Goal: Task Accomplishment & Management: Use online tool/utility

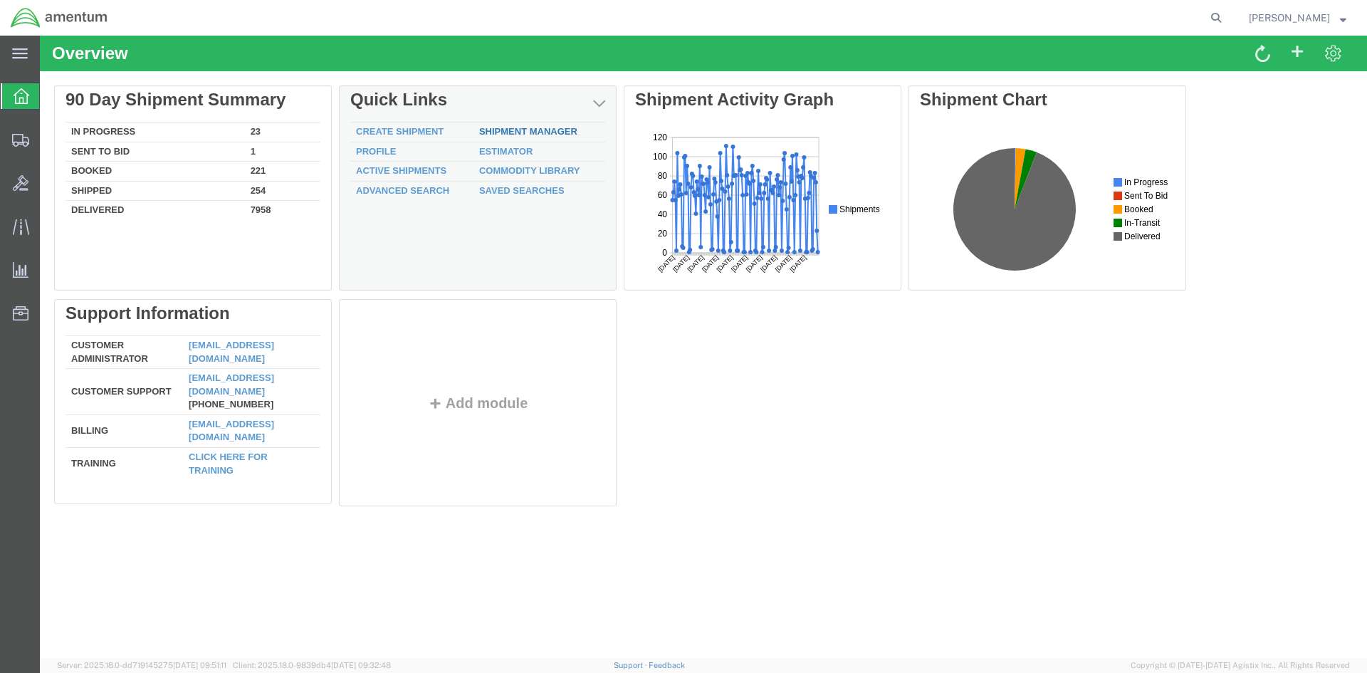
click at [508, 127] on link "Shipment Manager" at bounding box center [528, 131] width 98 height 11
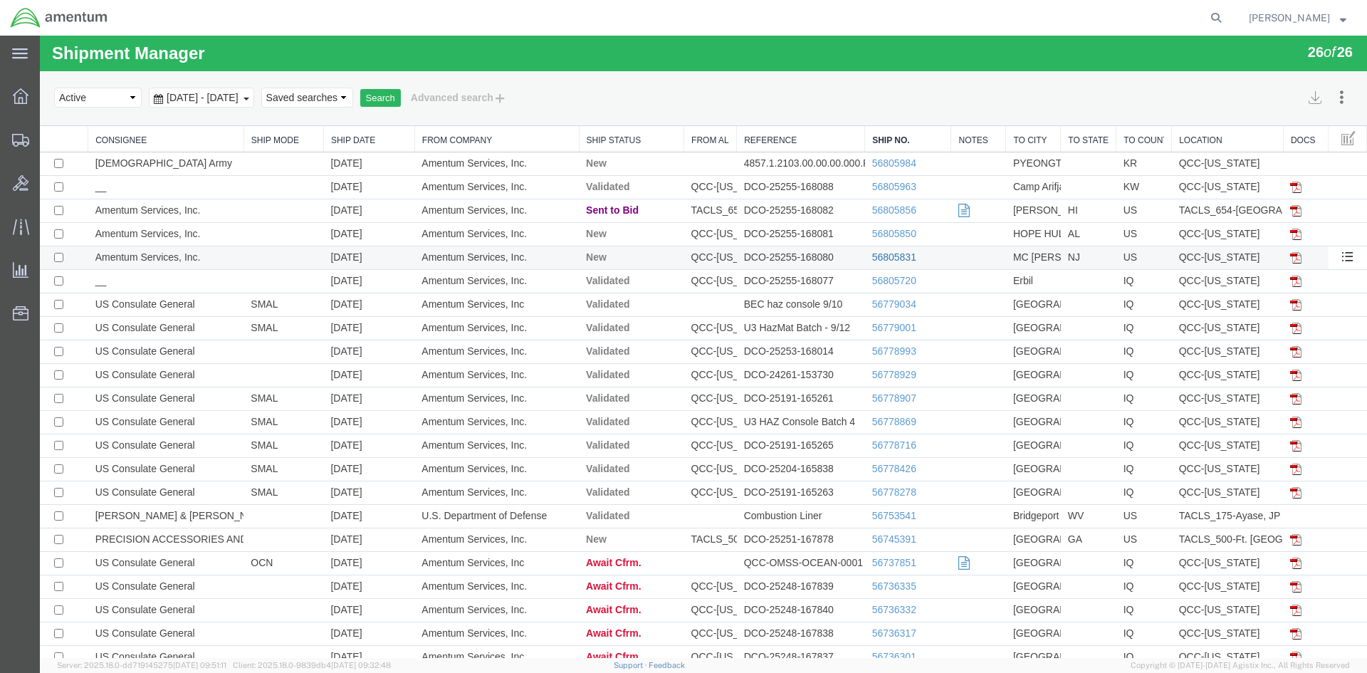
click at [895, 254] on link "56805831" at bounding box center [894, 256] width 44 height 11
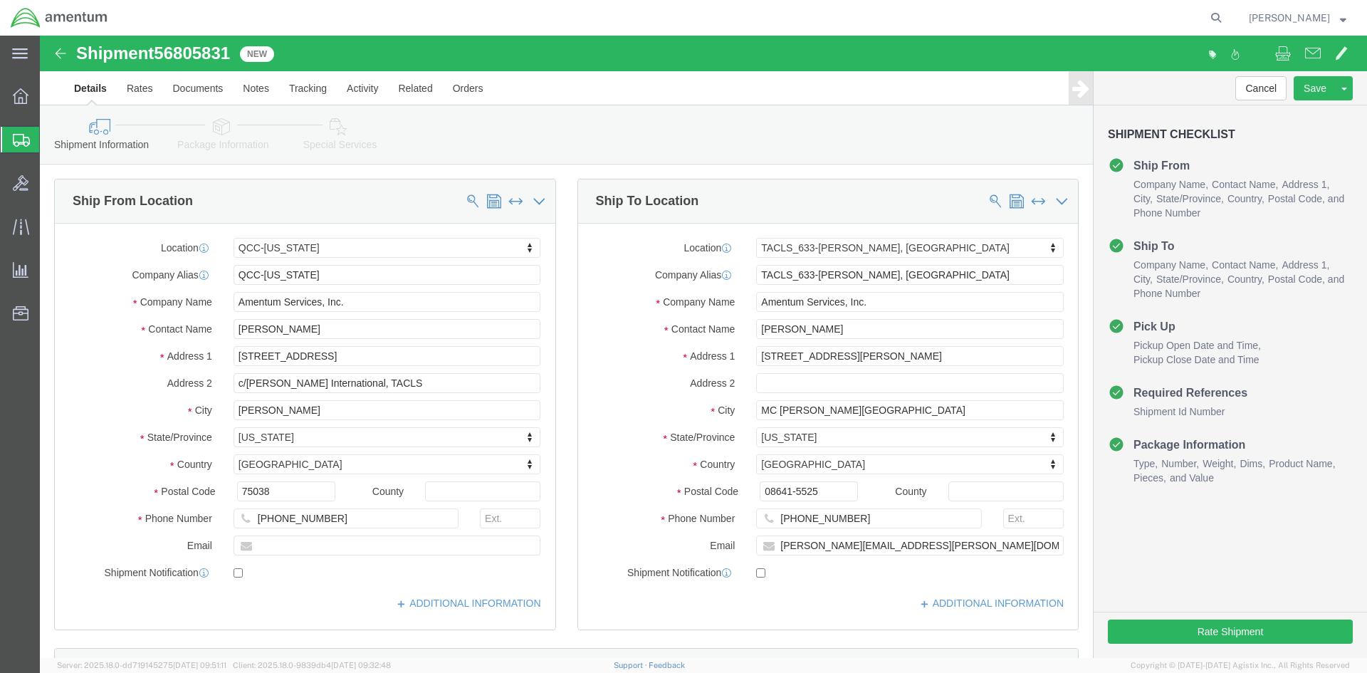
select select "42668"
select select "42718"
click button "Rate Shipment"
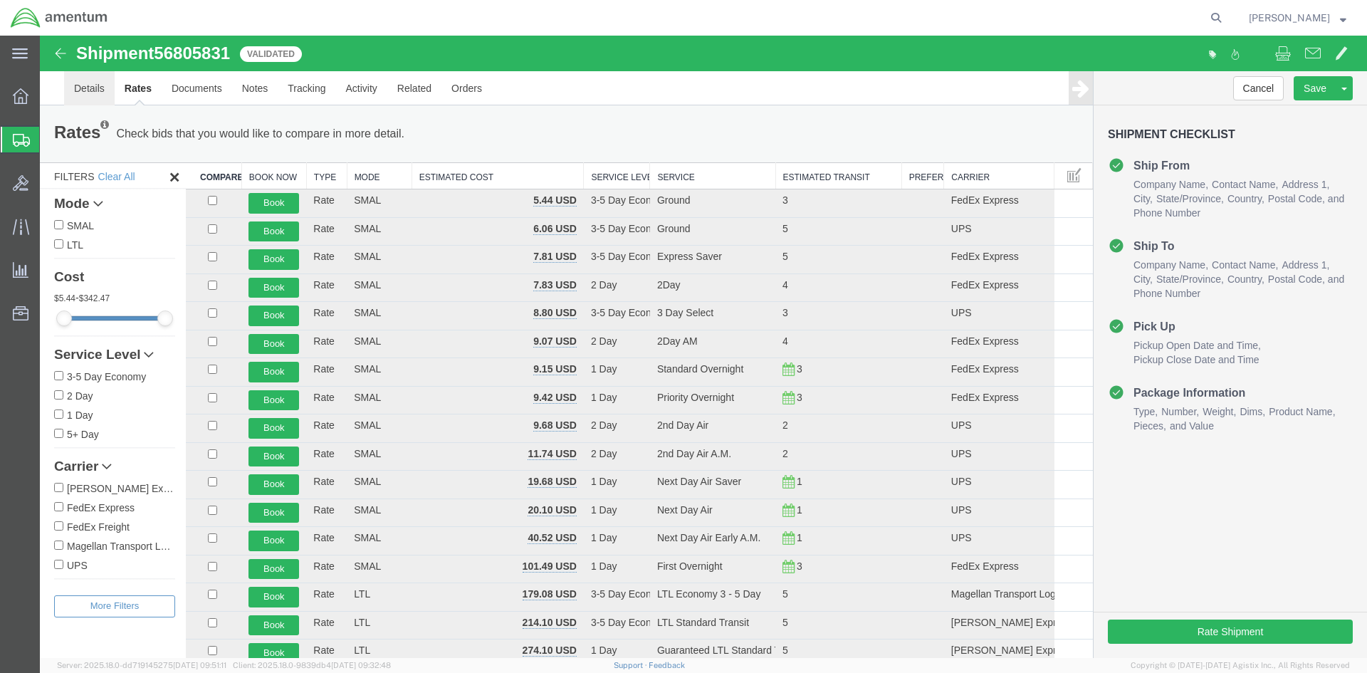
click at [87, 93] on link "Details" at bounding box center [89, 88] width 51 height 34
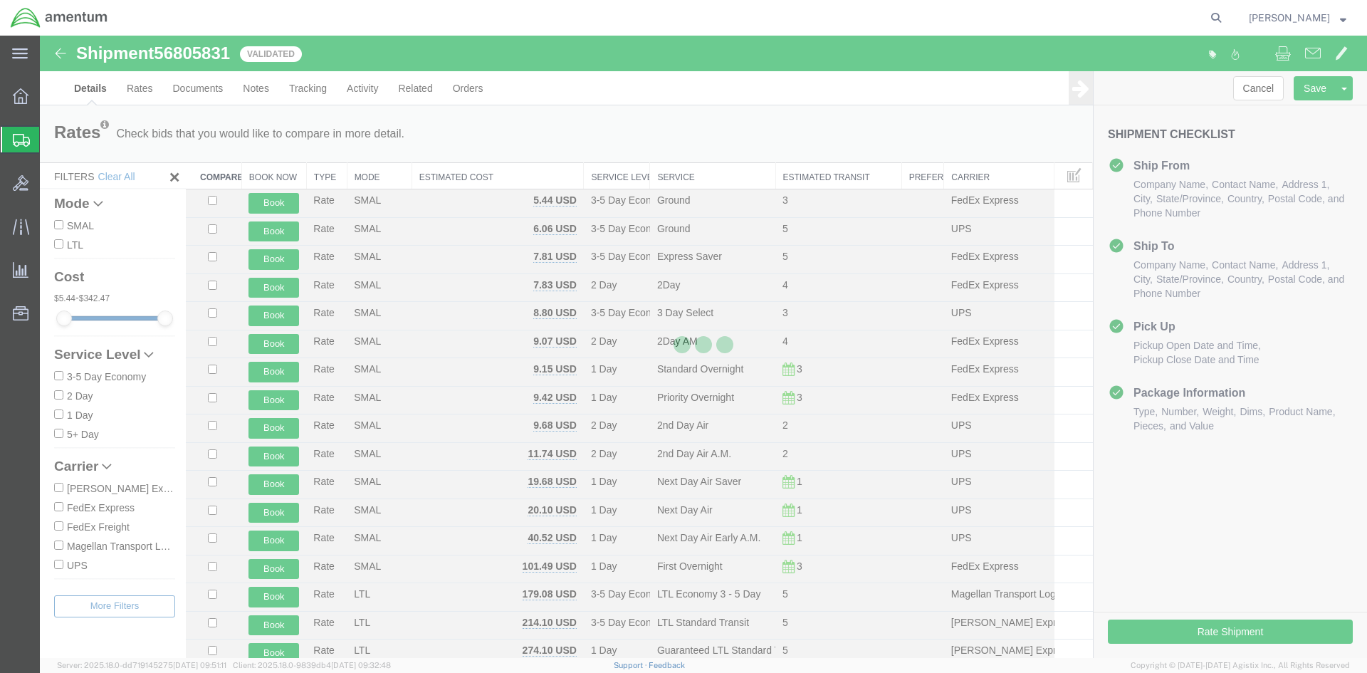
select select "42668"
select select "42718"
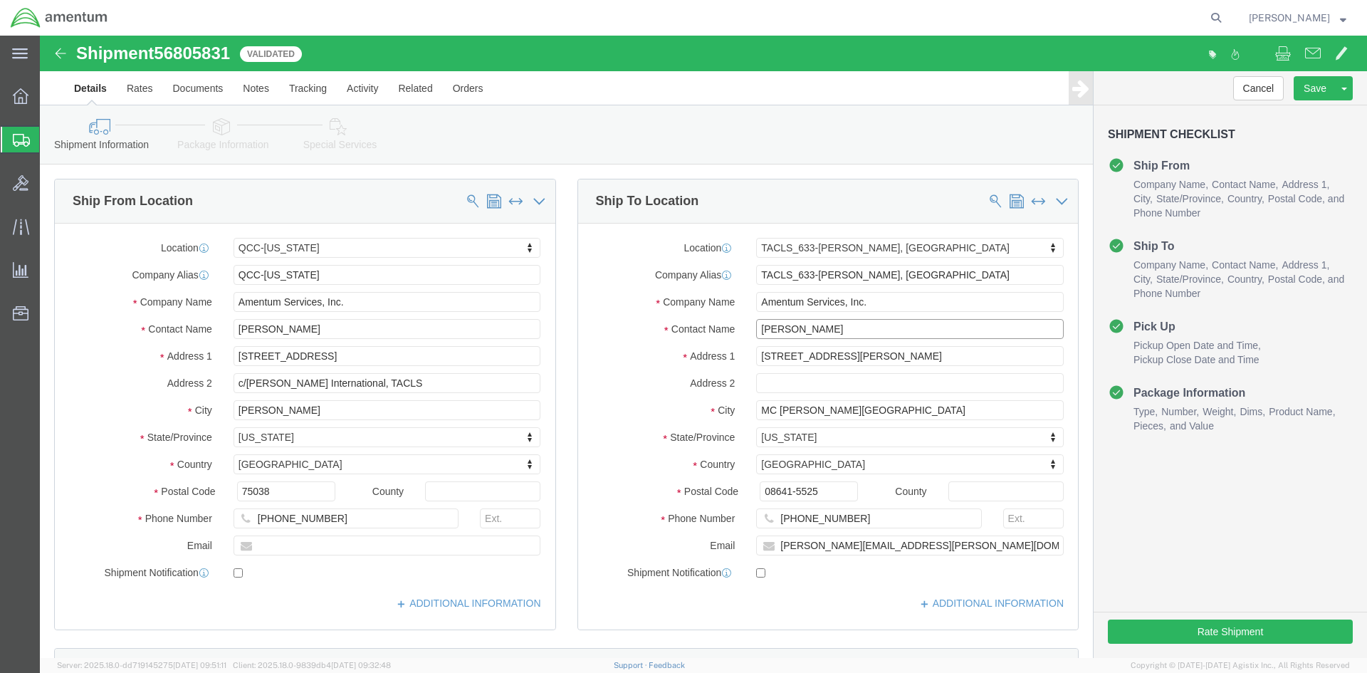
drag, startPoint x: 794, startPoint y: 295, endPoint x: 758, endPoint y: 308, distance: 38.5
click div "Location TACLS_633-McGuire, NJ Select My Profile Location 1002-4122-6 1006-5256…"
drag, startPoint x: 758, startPoint y: 308, endPoint x: 741, endPoint y: 303, distance: 17.8
click div "Location TACLS_633-McGuire, NJ Select My Profile Location 1002-4122-6 1006-5256…"
drag, startPoint x: 799, startPoint y: 293, endPoint x: 705, endPoint y: 293, distance: 93.3
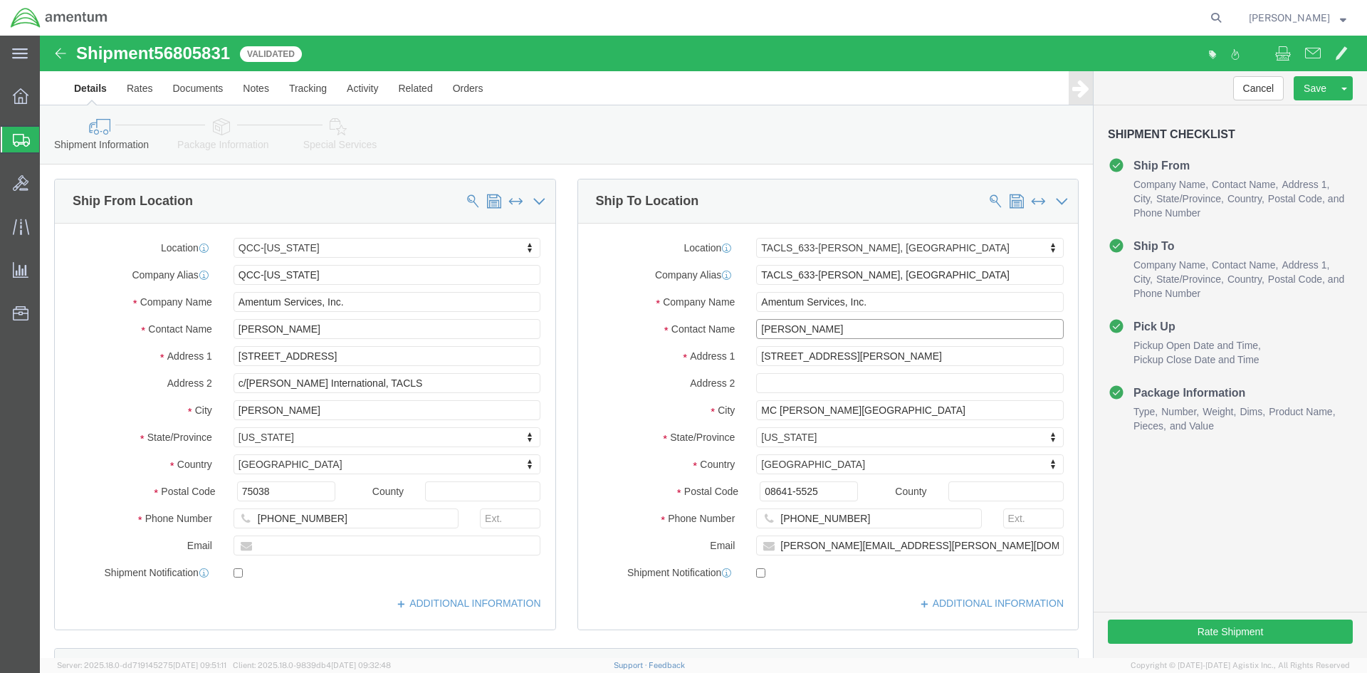
click div "Jimmy Harwell"
type input "kevin dynak"
type input "1053 vessel lane"
select select
type input "KEVIN DYNAK"
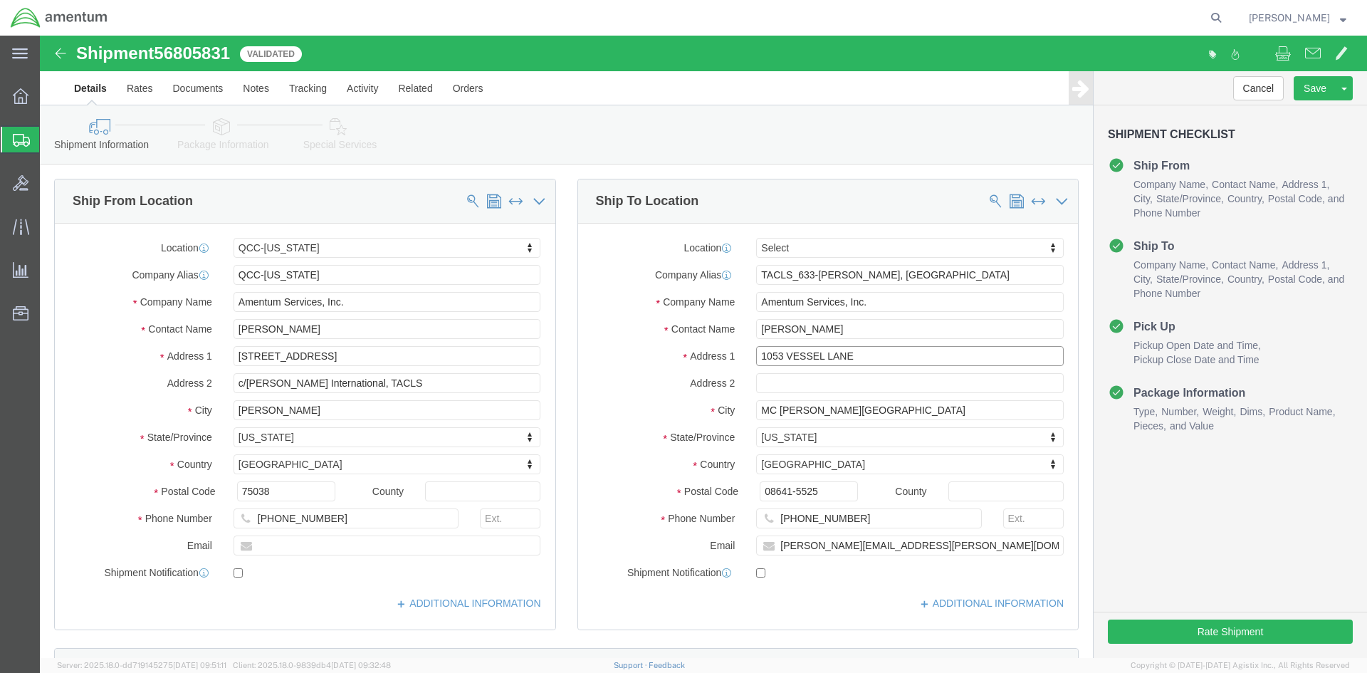
type input "1053 VESSEL LANE"
type input "MANAHAWKIN"
type input "08050"
drag, startPoint x: 804, startPoint y: 478, endPoint x: 732, endPoint y: 484, distance: 72.2
click input "609-367-6160"
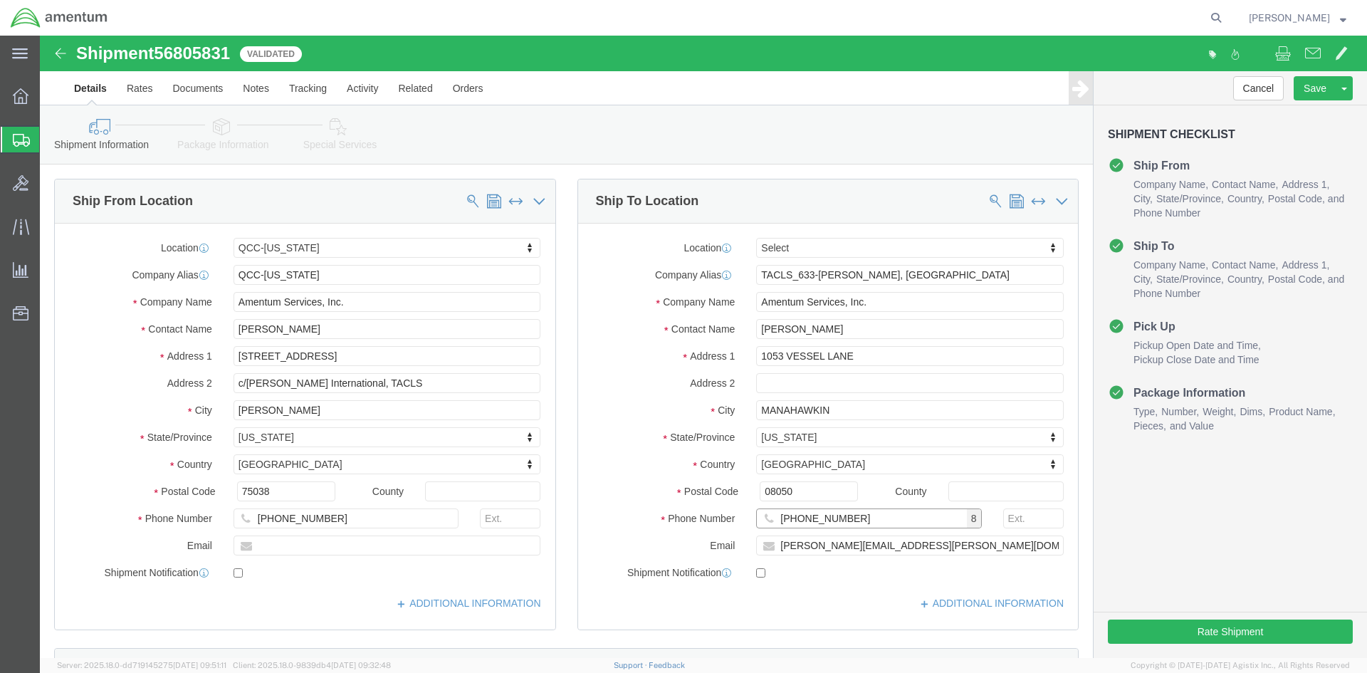
type input "609-339-4065"
click div "ADDITIONAL INFORMATION"
click link "Special Services"
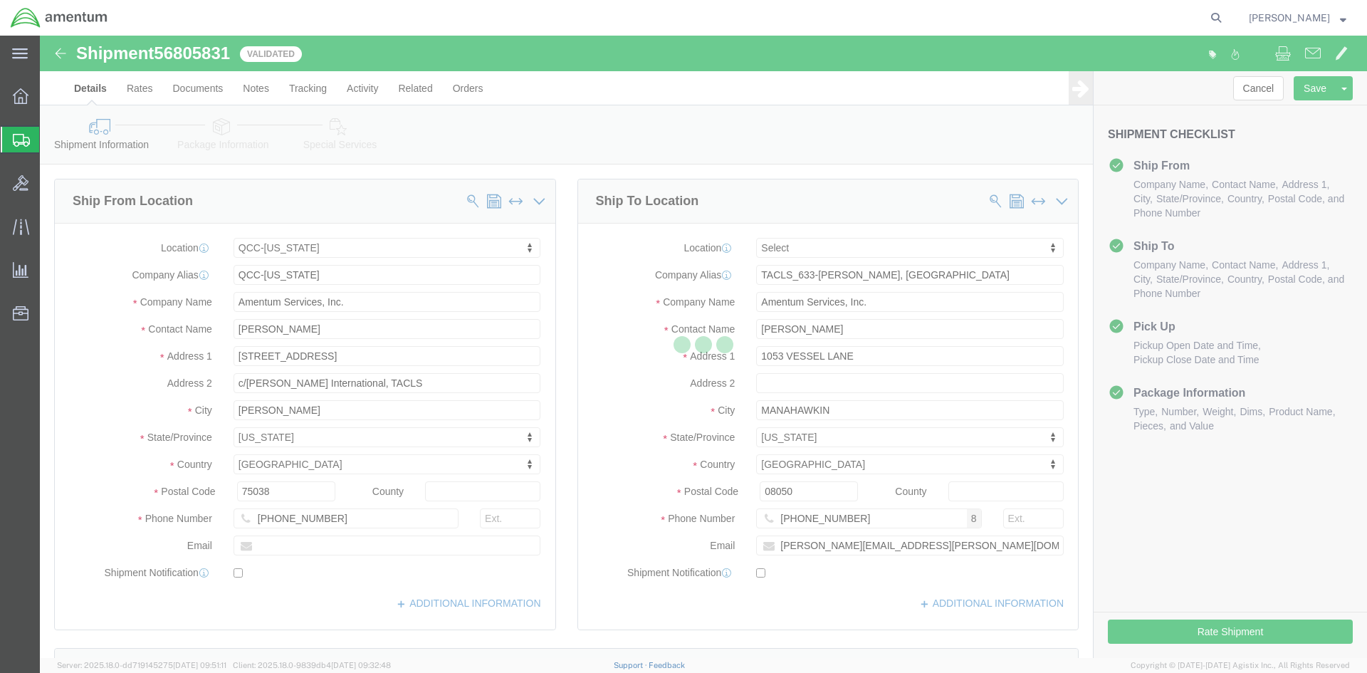
select select
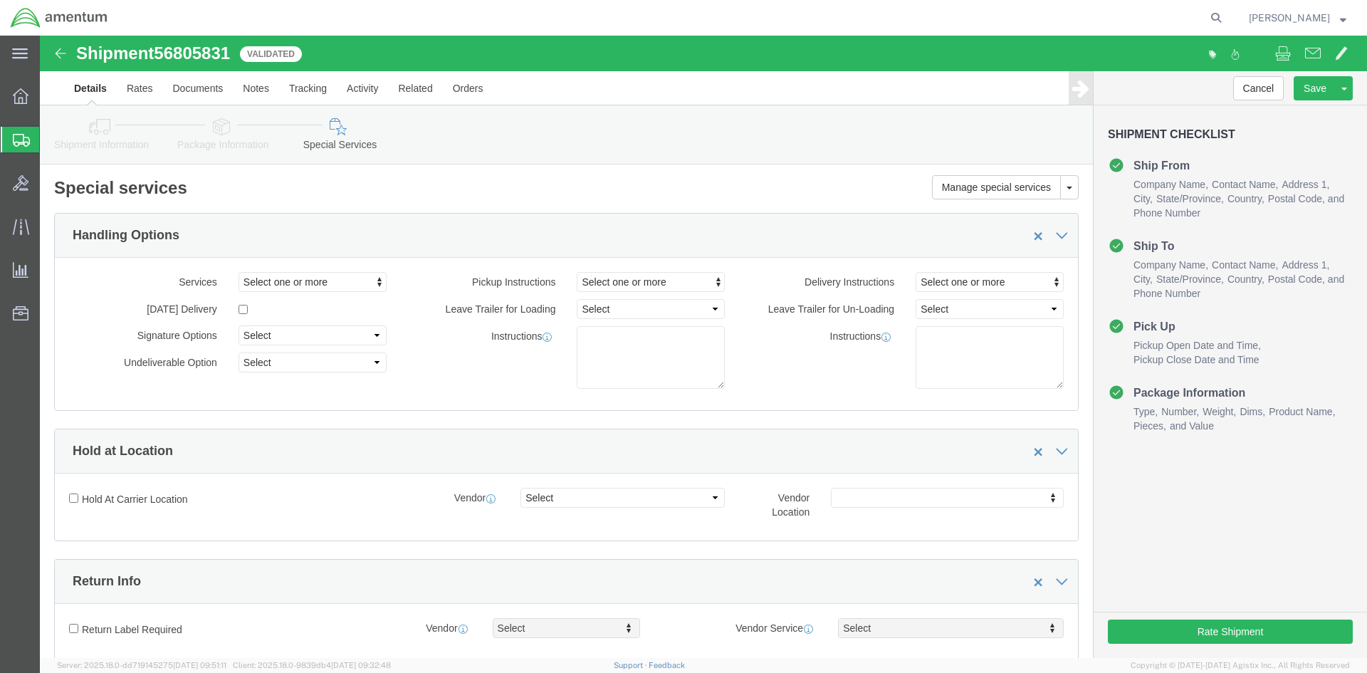
select select "DEPARTMENT"
click input "checkbox"
checkbox input "true"
click button "Rate Shipment"
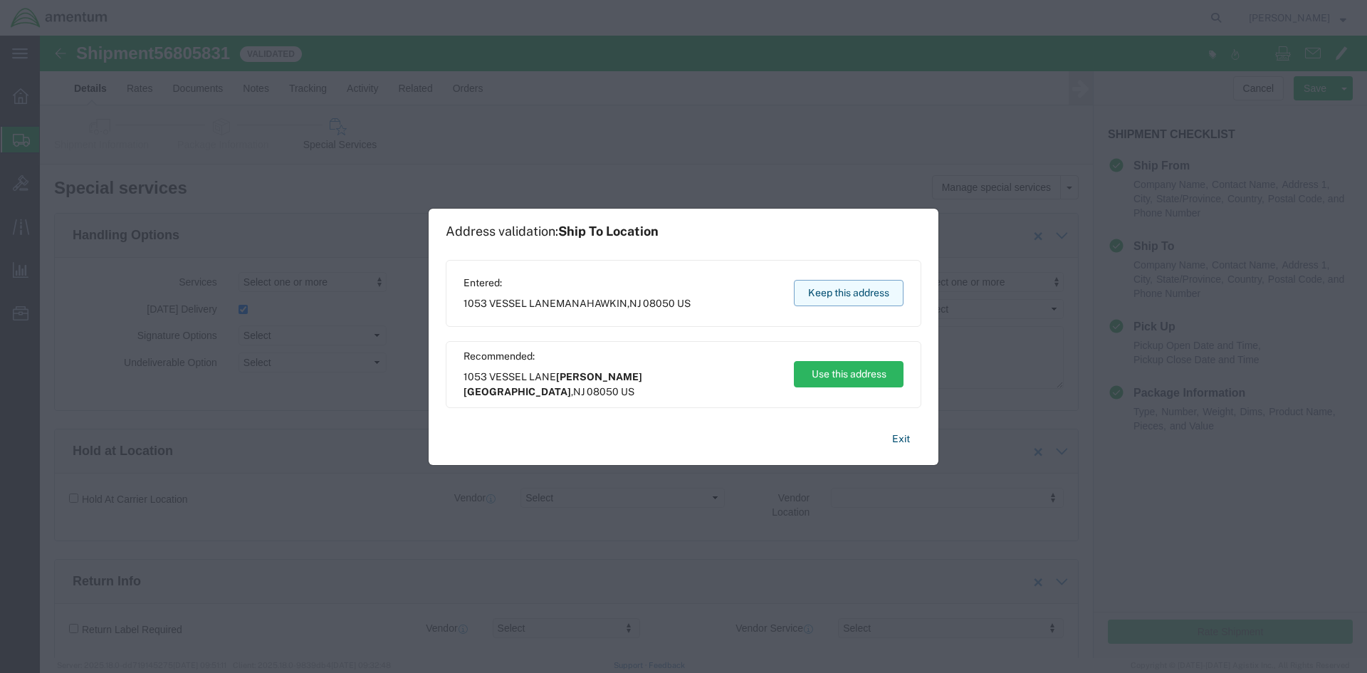
click at [886, 300] on button "Keep this address" at bounding box center [849, 293] width 110 height 26
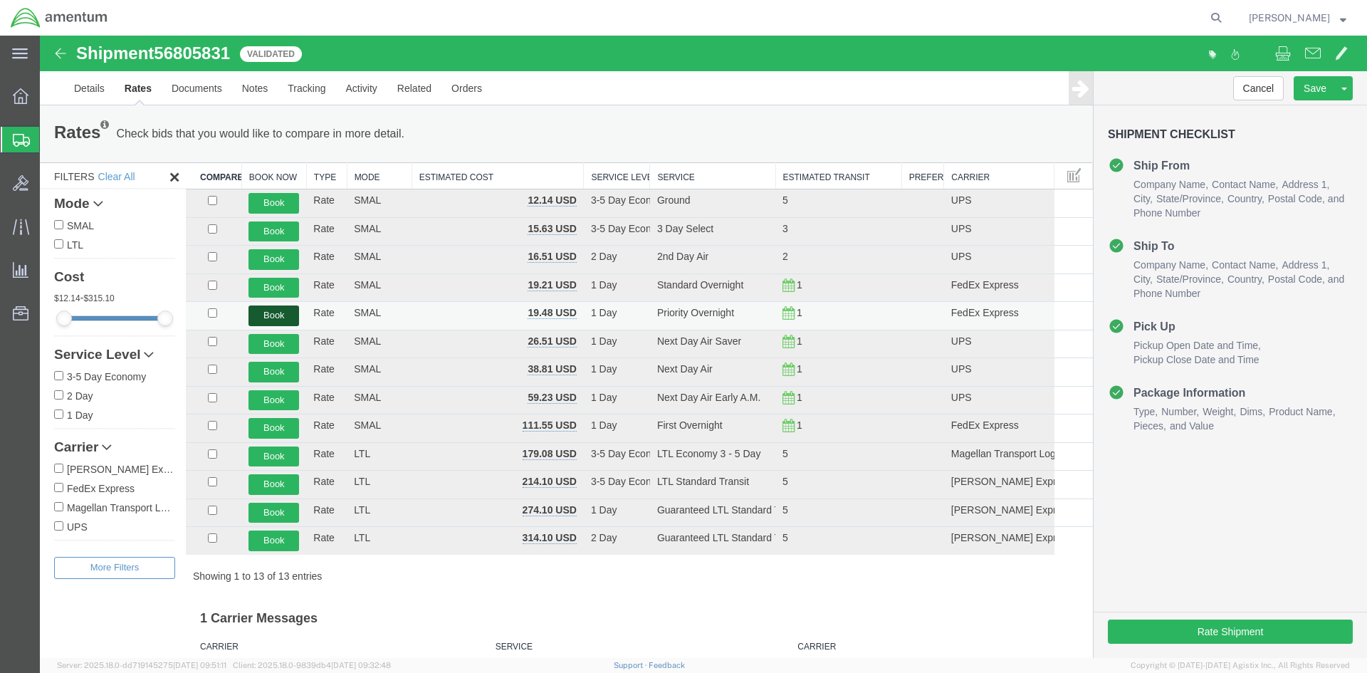
click at [269, 316] on button "Book" at bounding box center [273, 315] width 51 height 21
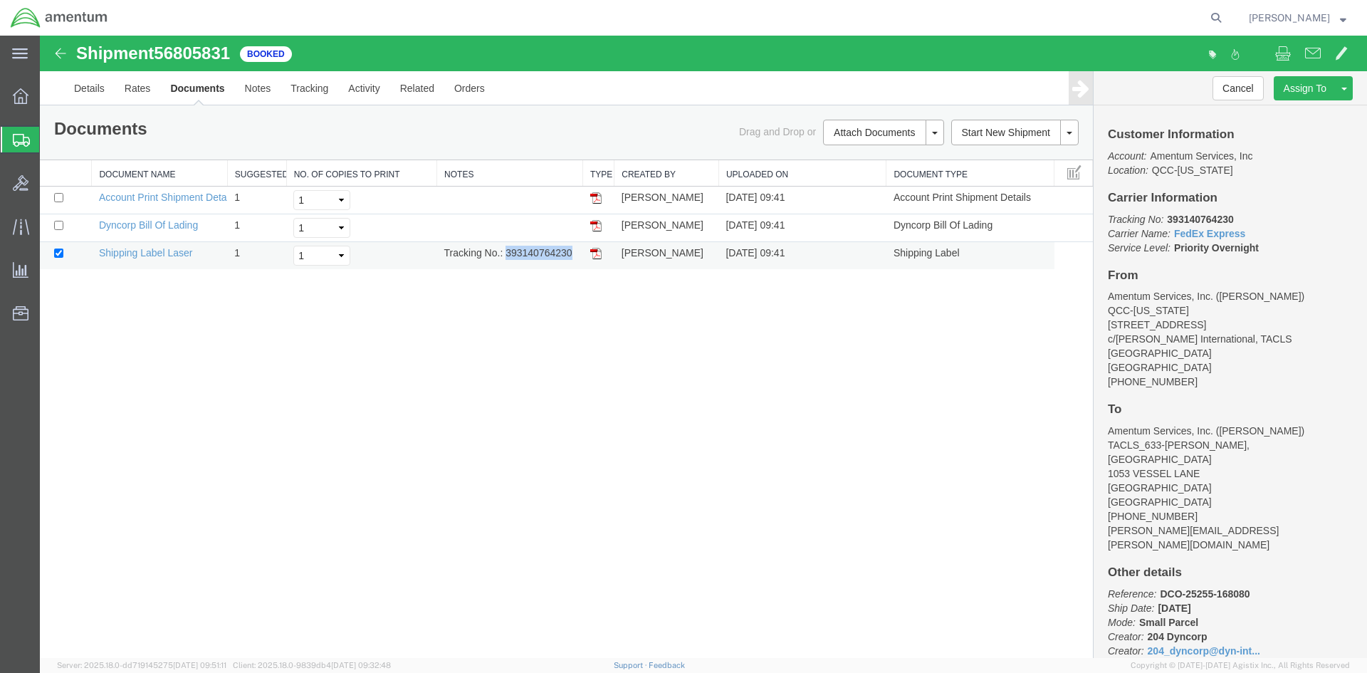
drag, startPoint x: 505, startPoint y: 253, endPoint x: 572, endPoint y: 252, distance: 66.2
click at [572, 252] on td "Tracking No.: 393140764230" at bounding box center [510, 256] width 146 height 28
copy td "393140764230"
drag, startPoint x: 599, startPoint y: 253, endPoint x: 47, endPoint y: 319, distance: 556.3
click at [599, 253] on img at bounding box center [595, 253] width 11 height 11
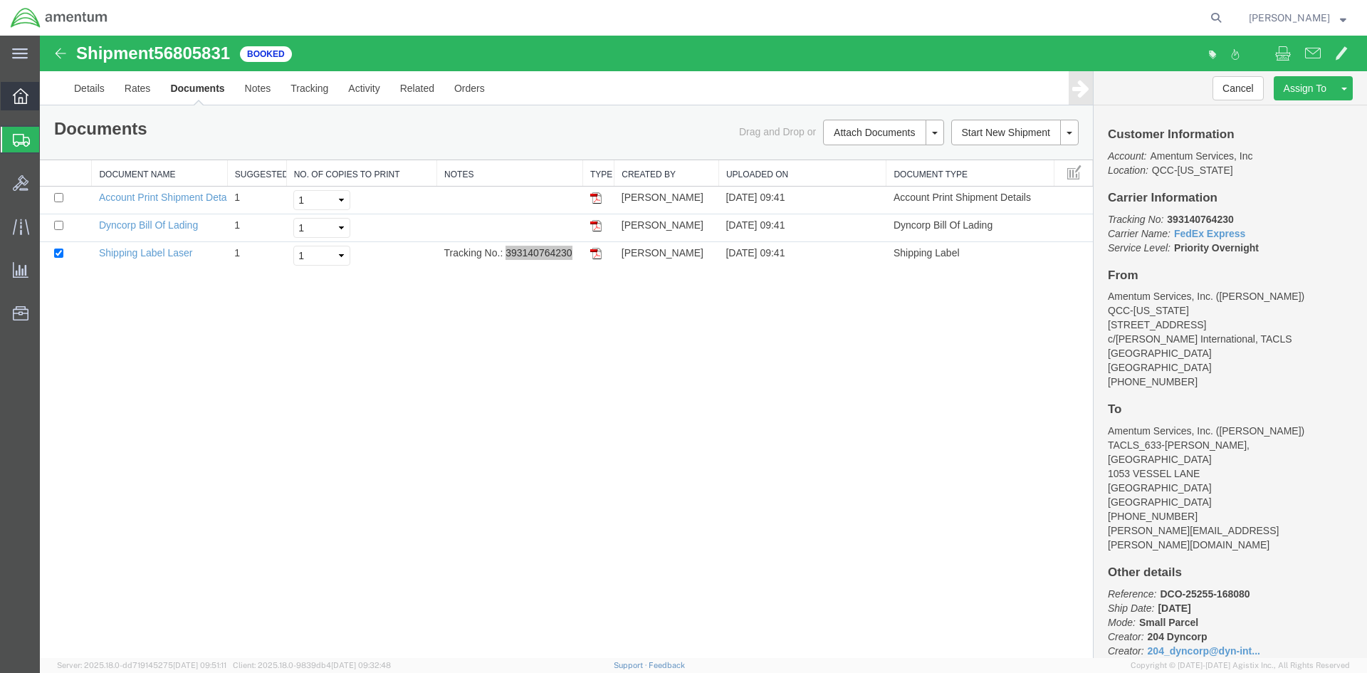
click at [49, 101] on span "Overview" at bounding box center [44, 96] width 10 height 28
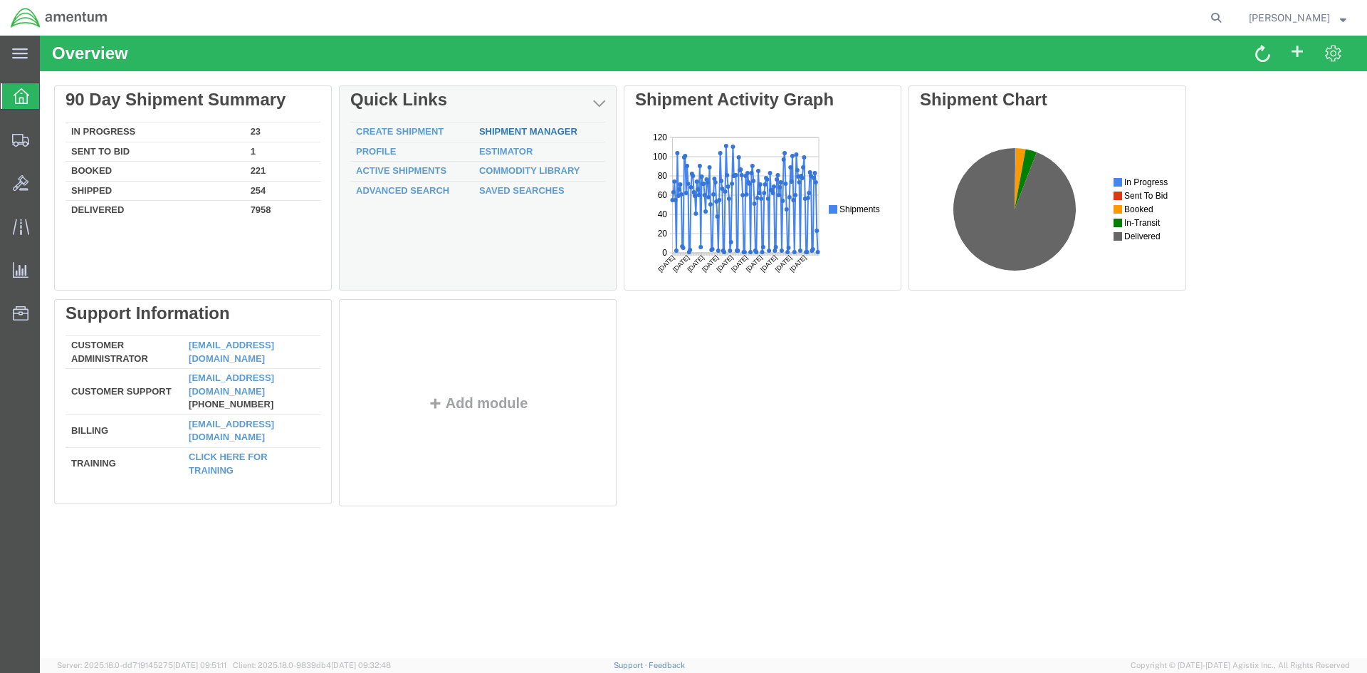
click at [515, 133] on div "Delete 90 Day Shipment Summary In Progress 23 Sent To Bid 1 Booked 221 Shipped …" at bounding box center [703, 298] width 1298 height 427
click at [531, 131] on link "Shipment Manager" at bounding box center [528, 131] width 98 height 11
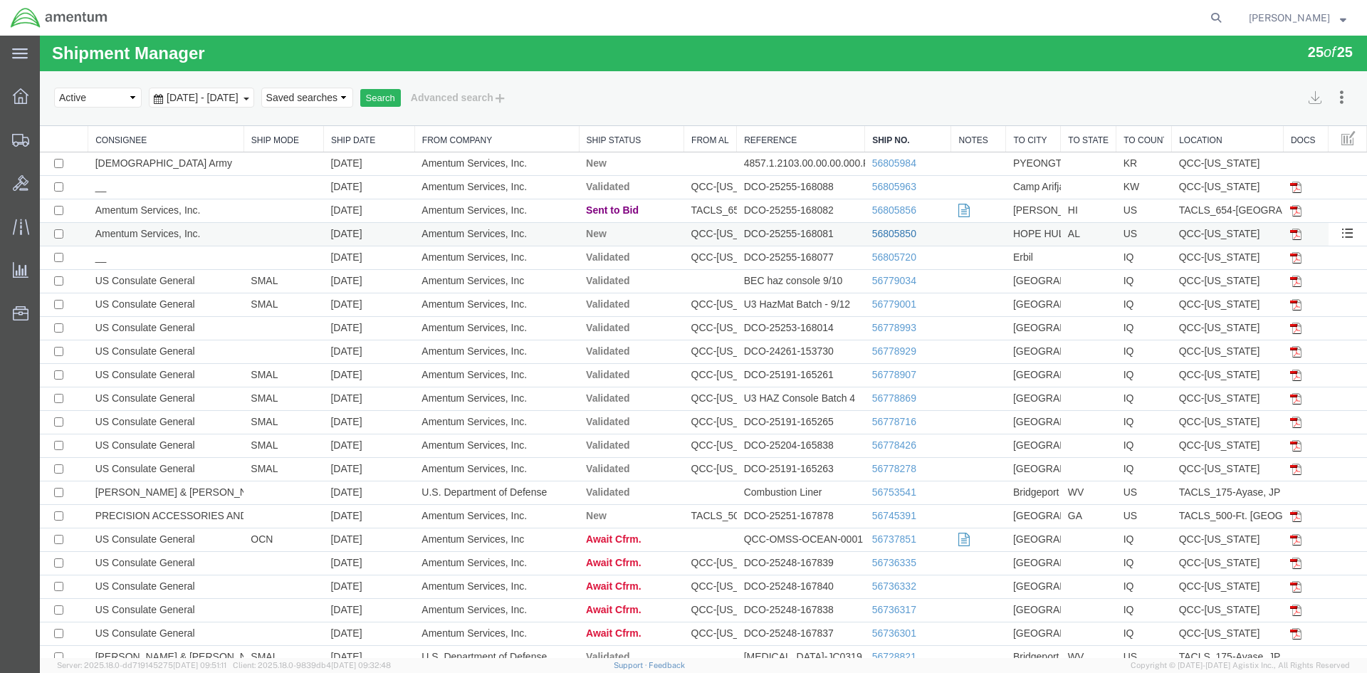
click at [880, 230] on link "56805850" at bounding box center [894, 233] width 44 height 11
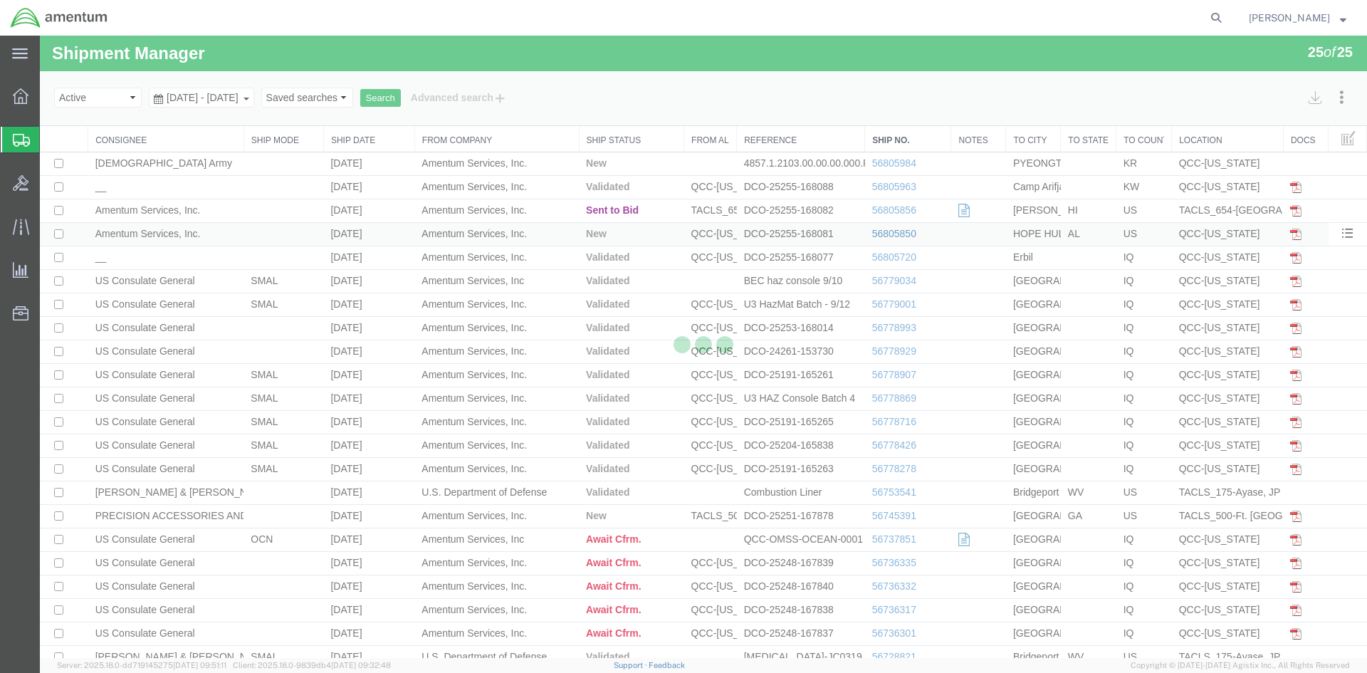
select select "42668"
select select "42683"
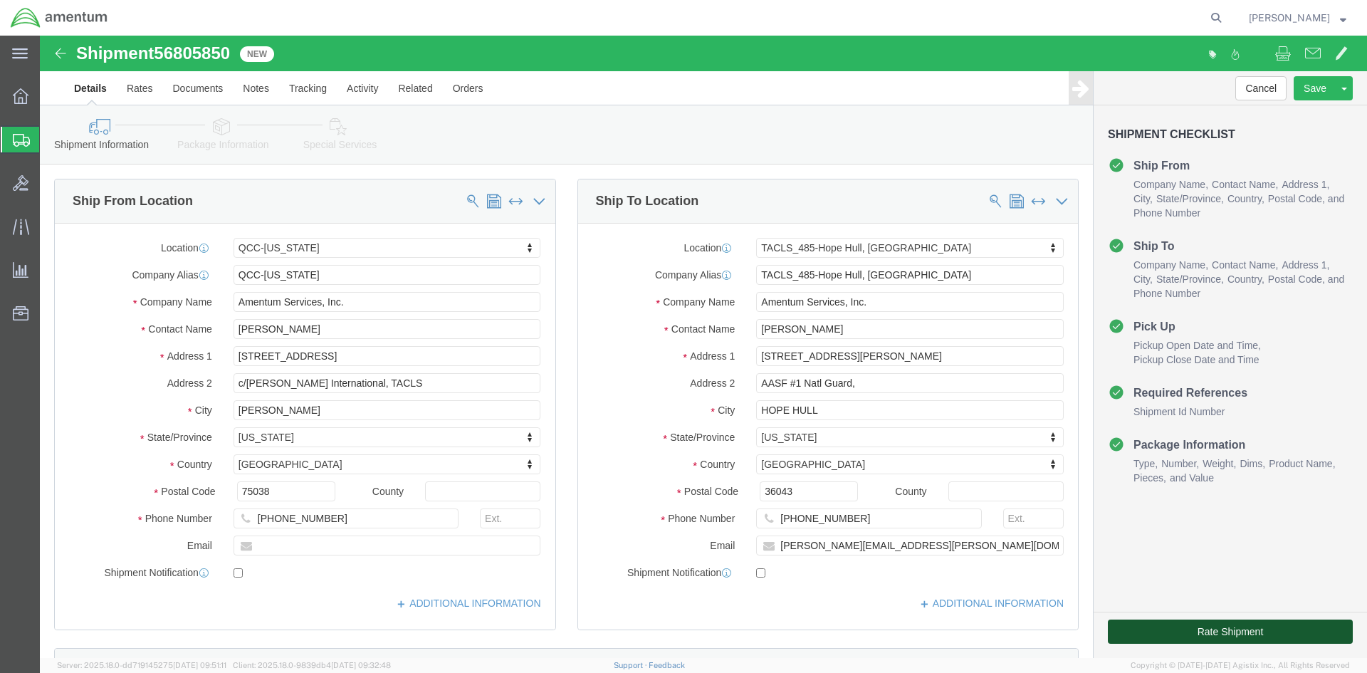
click button "Rate Shipment"
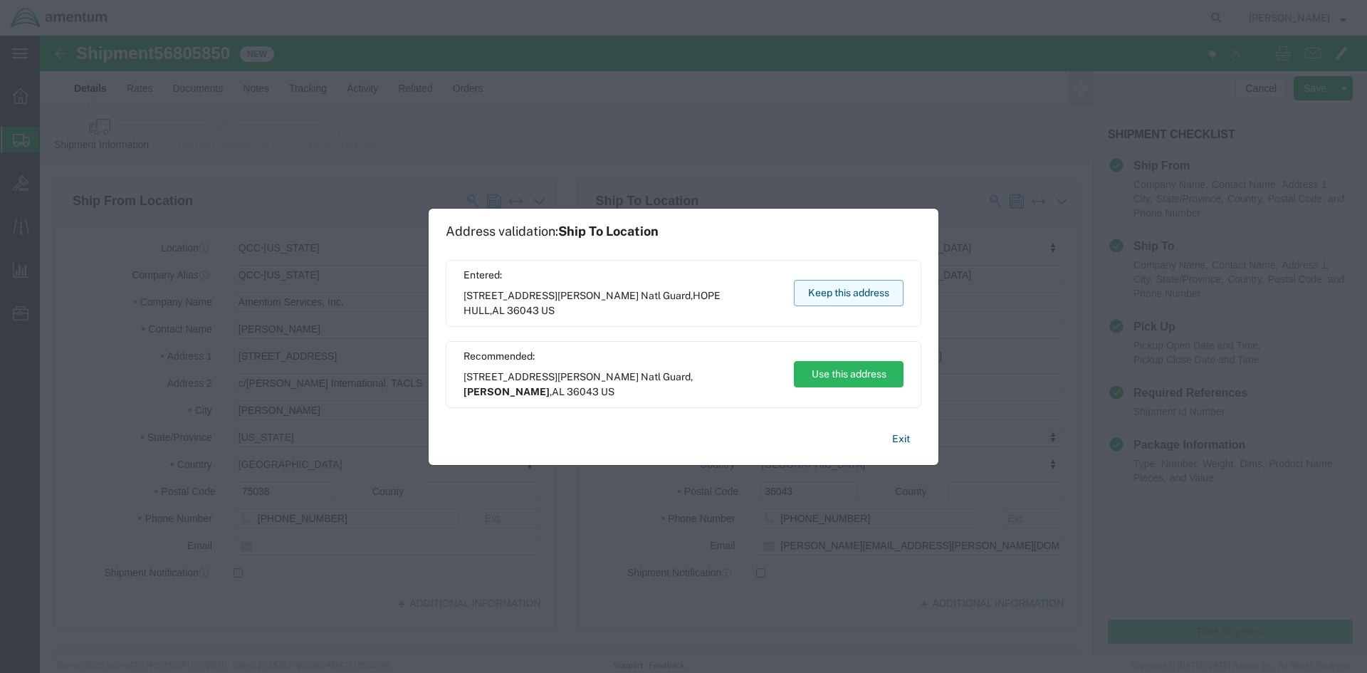
click at [857, 295] on button "Keep this address" at bounding box center [849, 293] width 110 height 26
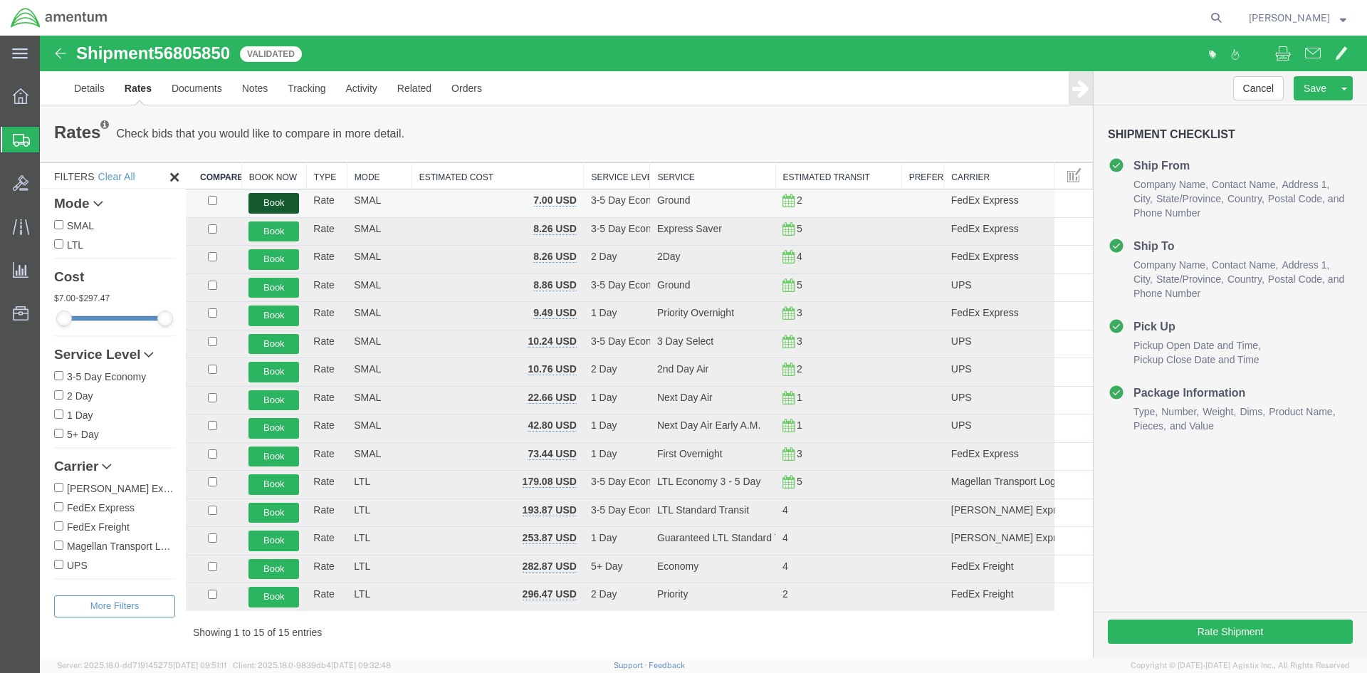
click at [259, 206] on button "Book" at bounding box center [273, 203] width 51 height 21
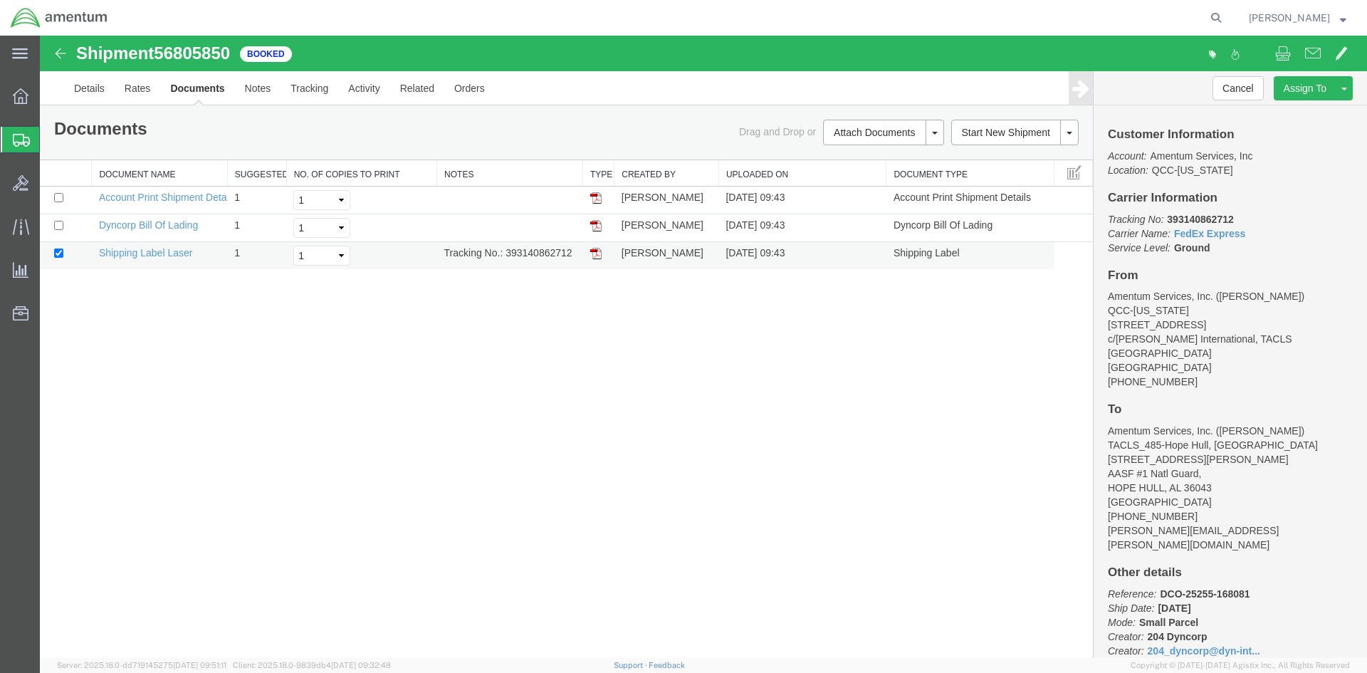
drag, startPoint x: 508, startPoint y: 252, endPoint x: 575, endPoint y: 248, distance: 67.7
click at [575, 248] on td "Tracking No.: 393140862712" at bounding box center [510, 256] width 146 height 28
copy td "393140862712"
drag, startPoint x: 594, startPoint y: 252, endPoint x: 54, endPoint y: 191, distance: 543.7
click at [594, 252] on img at bounding box center [595, 253] width 11 height 11
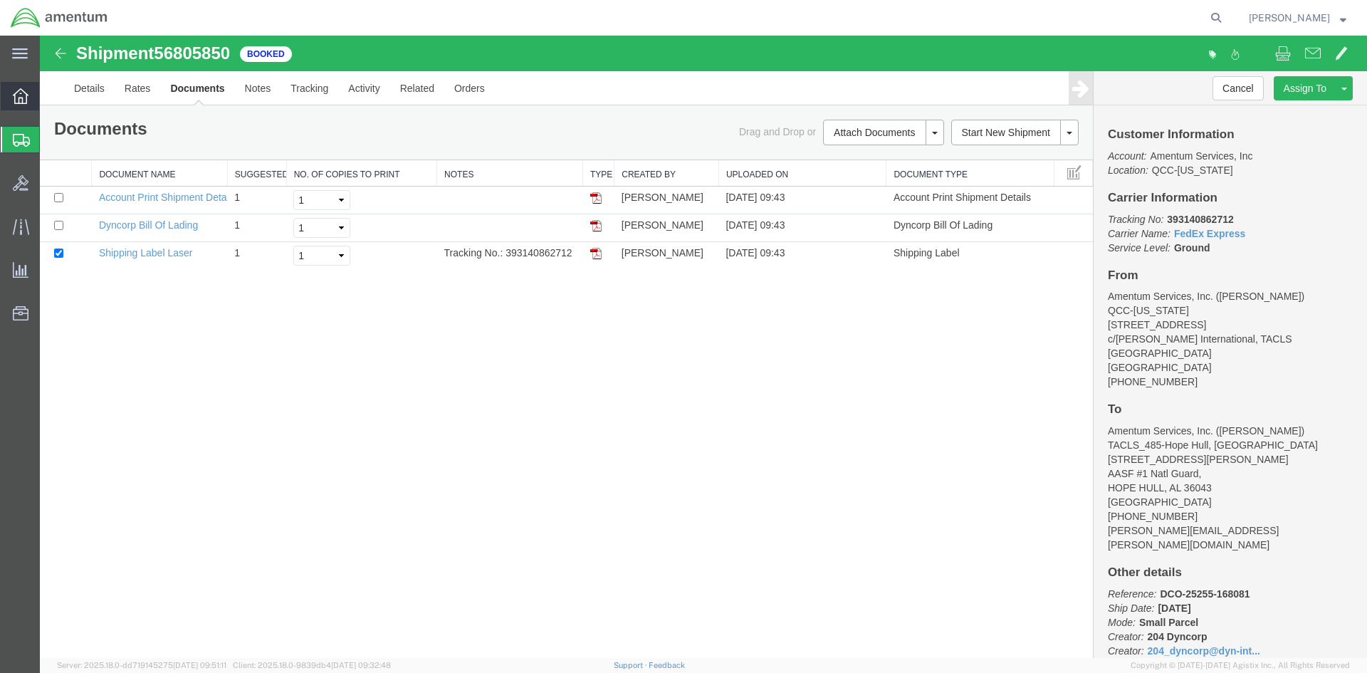
click at [49, 98] on span "Overview" at bounding box center [44, 96] width 10 height 28
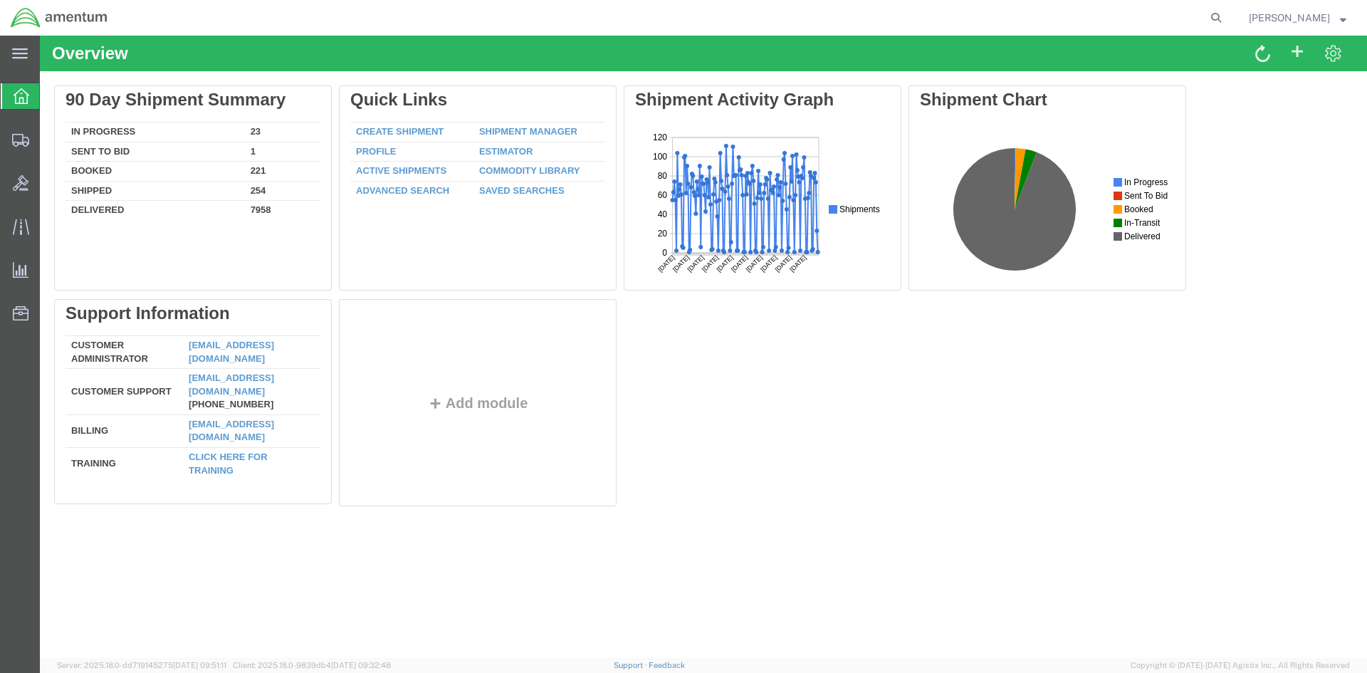
drag, startPoint x: 510, startPoint y: 130, endPoint x: 510, endPoint y: 141, distance: 10.7
click at [510, 130] on link "Shipment Manager" at bounding box center [528, 131] width 98 height 11
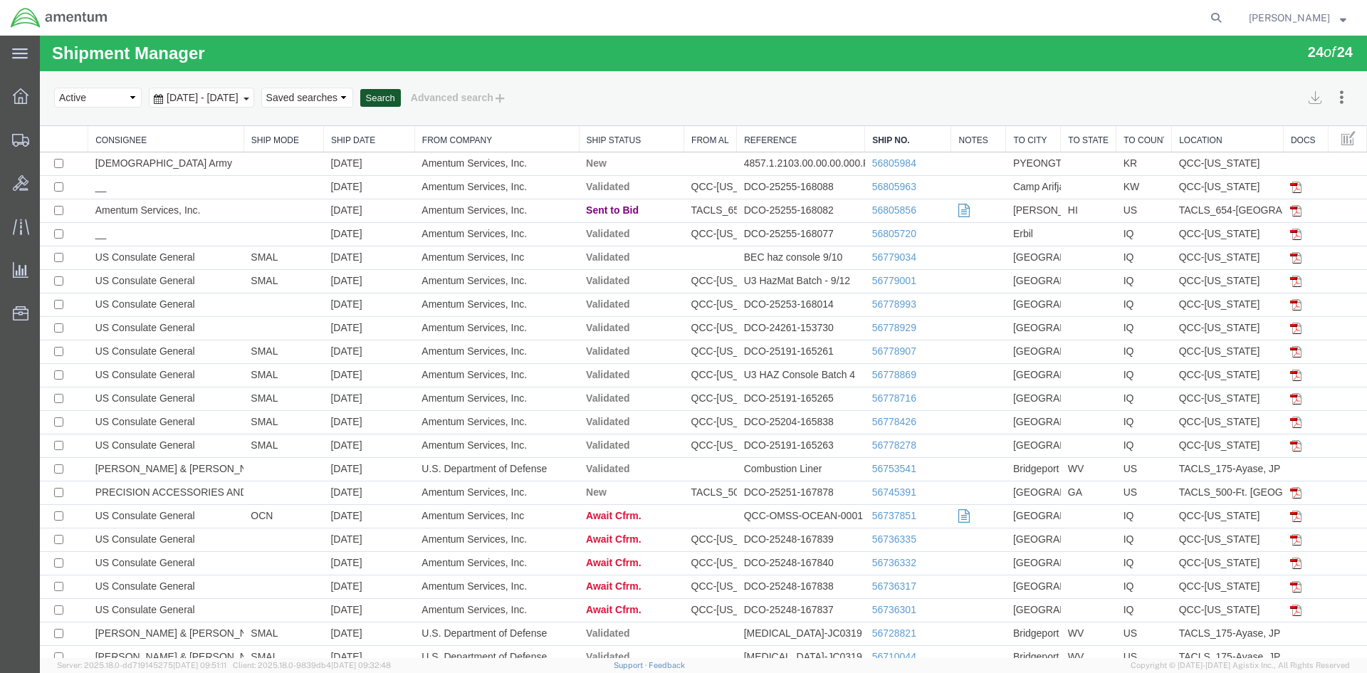
click at [401, 92] on button "Search" at bounding box center [380, 98] width 41 height 19
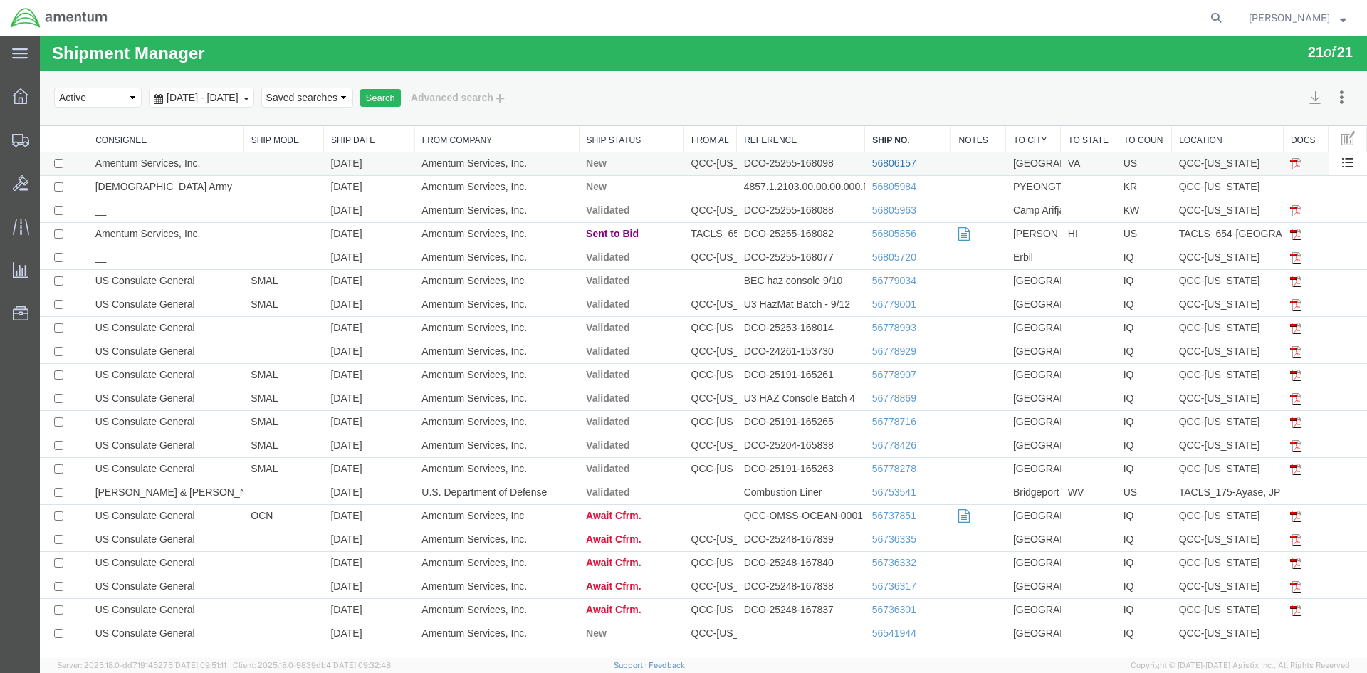
click at [887, 162] on link "56806157" at bounding box center [894, 162] width 44 height 11
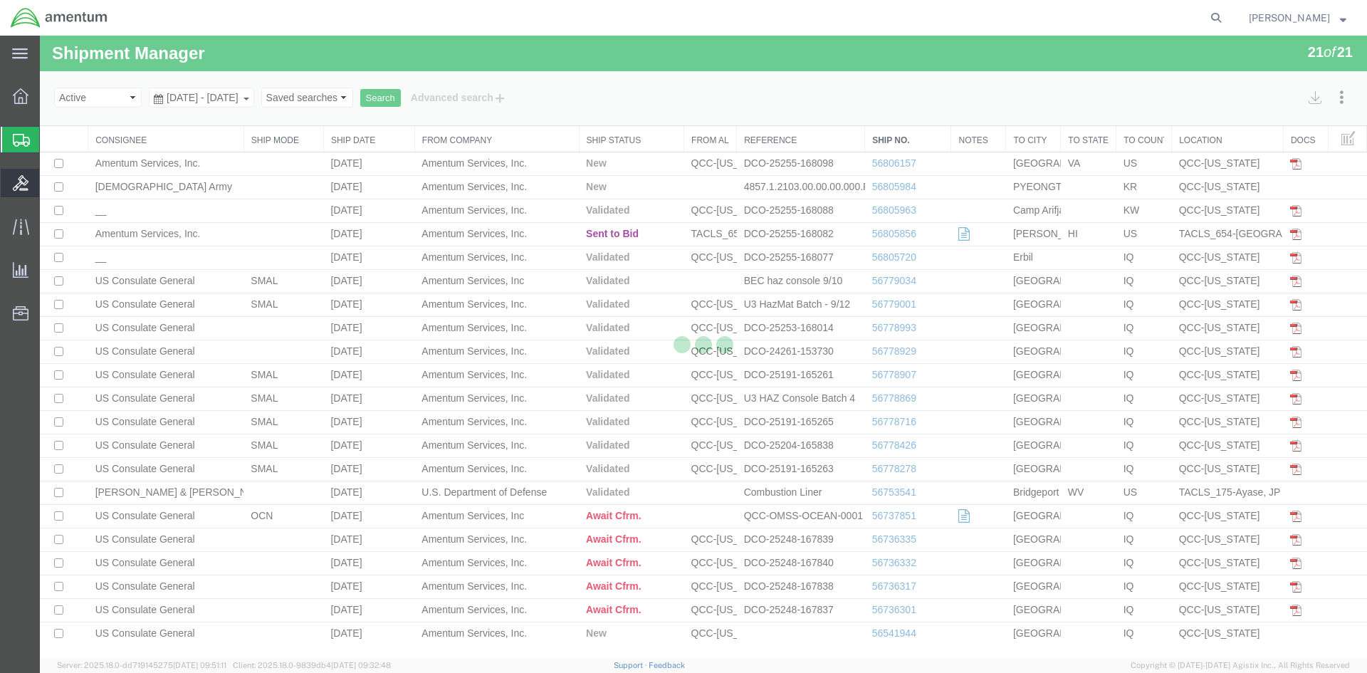
select select "42668"
select select "42721"
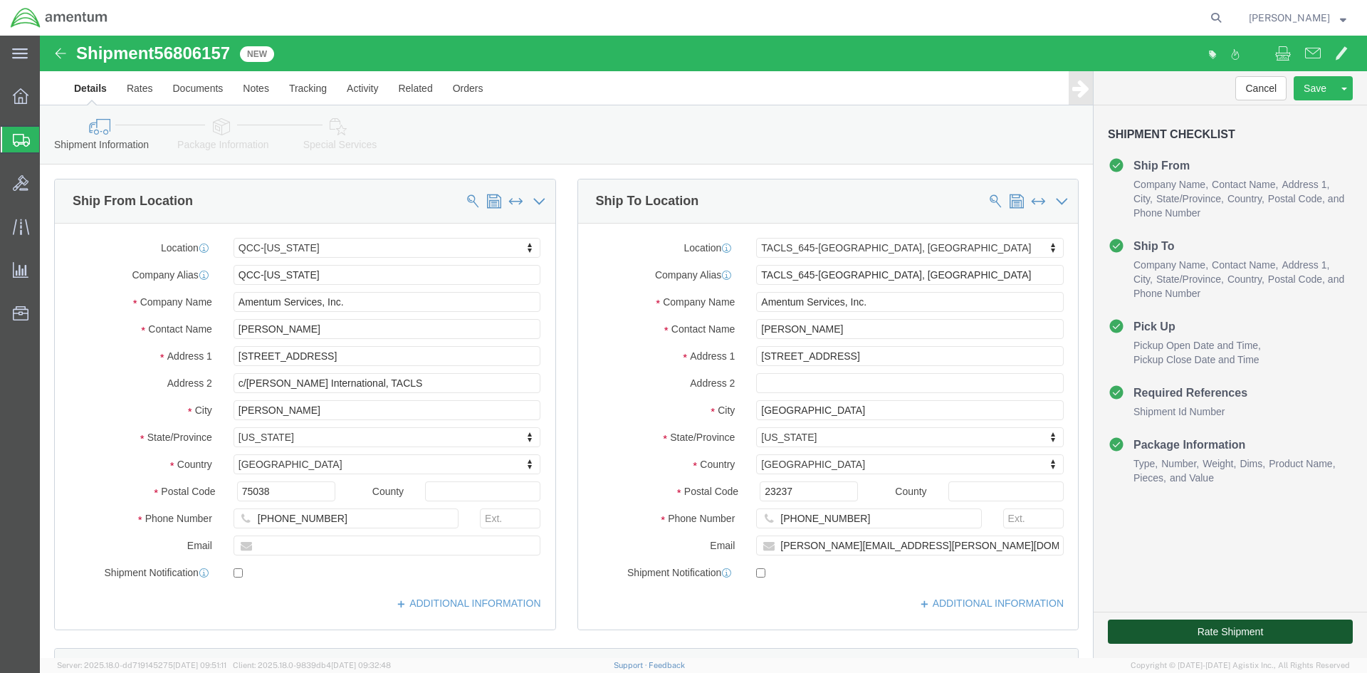
click button "Rate Shipment"
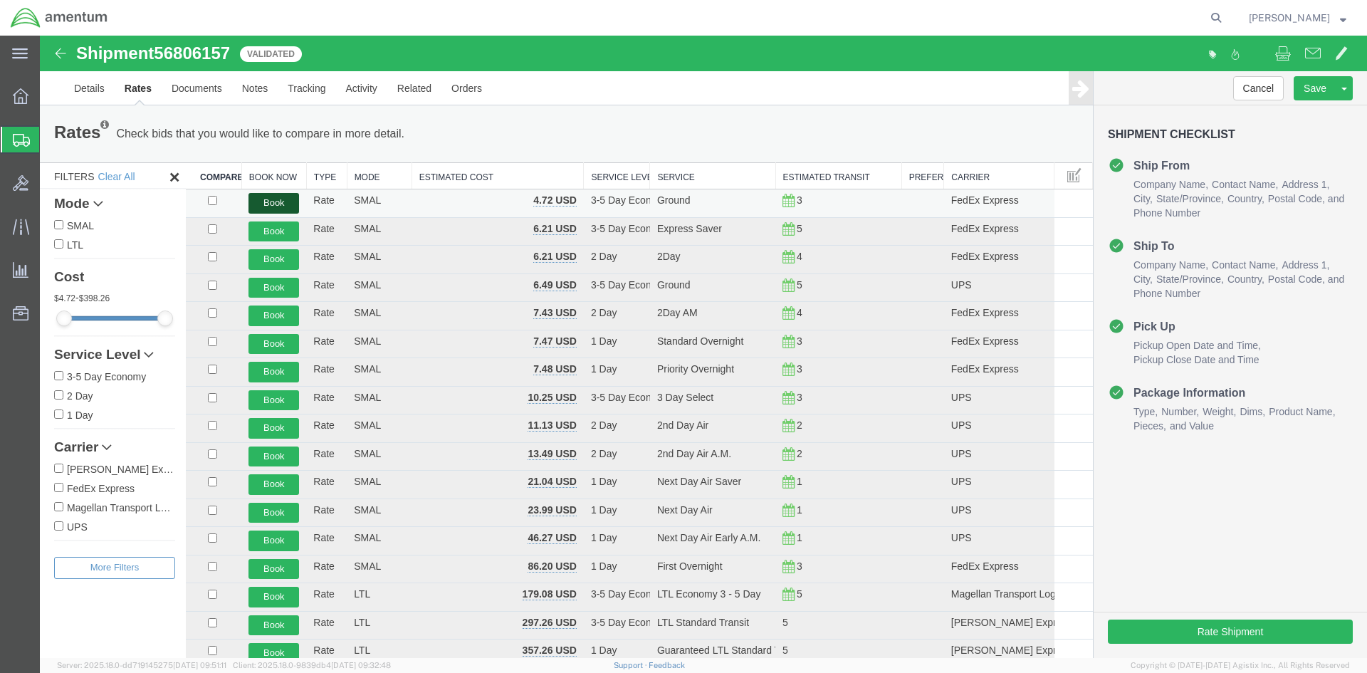
click at [272, 206] on button "Book" at bounding box center [273, 203] width 51 height 21
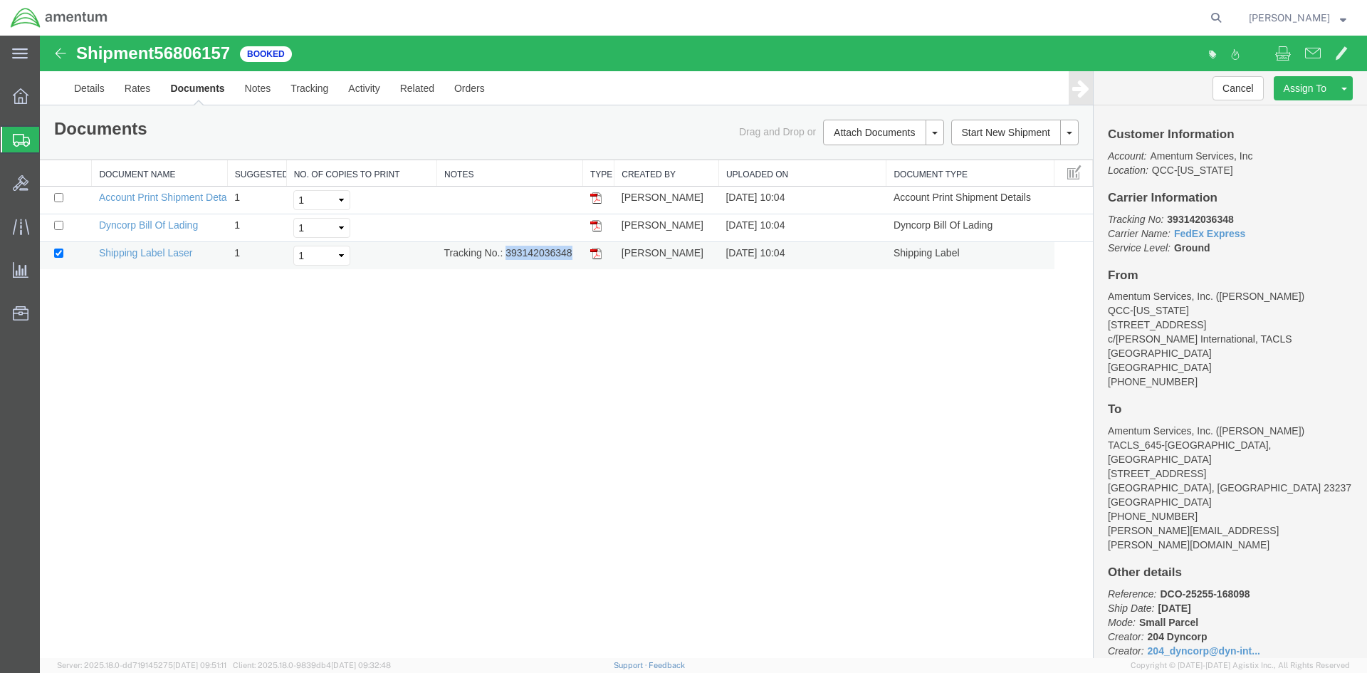
drag, startPoint x: 510, startPoint y: 253, endPoint x: 572, endPoint y: 251, distance: 62.7
click at [572, 251] on td "Tracking No.: 393142036348" at bounding box center [510, 256] width 146 height 28
copy td "393142036348"
click at [594, 255] on img at bounding box center [595, 253] width 11 height 11
click at [49, 94] on span "Overview" at bounding box center [44, 96] width 10 height 28
